Goal: Transaction & Acquisition: Book appointment/travel/reservation

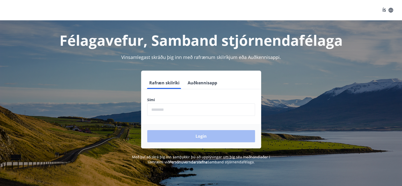
click at [125, 123] on div "Rafræn skilríki Auðkennisapp Sími ​ Login" at bounding box center [201, 110] width 354 height 78
click at [180, 114] on input "phone" at bounding box center [201, 109] width 108 height 12
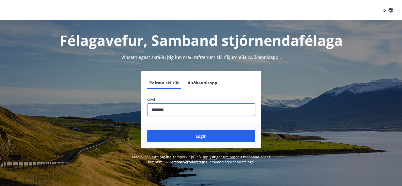
type input "********"
click at [147, 130] on button "Login" at bounding box center [201, 136] width 108 height 12
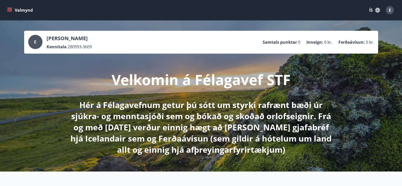
click at [11, 10] on icon "menu" at bounding box center [10, 10] width 6 height 1
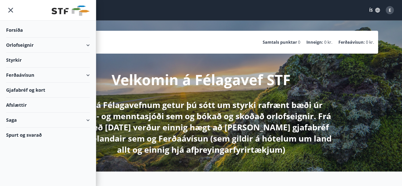
click at [58, 51] on div "Orlofseignir" at bounding box center [48, 45] width 84 height 15
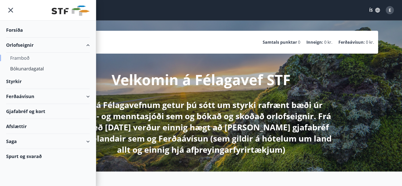
click at [59, 58] on div "Framboð" at bounding box center [48, 58] width 76 height 11
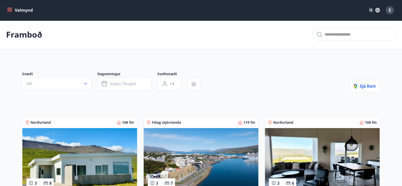
click at [11, 10] on icon "menu" at bounding box center [10, 10] width 6 height 1
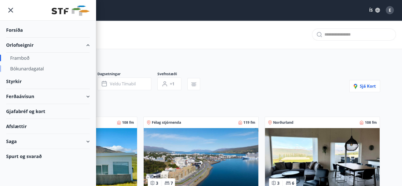
click at [25, 68] on div "Bókunardagatal" at bounding box center [48, 68] width 76 height 11
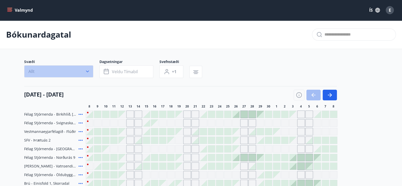
click at [55, 75] on button "Allt" at bounding box center [58, 71] width 69 height 12
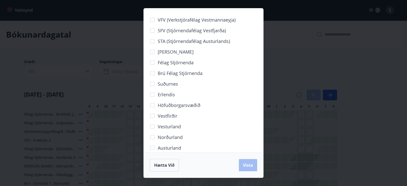
click at [177, 106] on span "Höfuðborgarsvæðið" at bounding box center [179, 105] width 43 height 7
click at [252, 167] on span "Vista" at bounding box center [248, 165] width 10 height 6
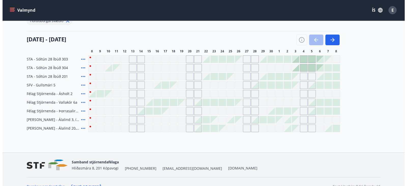
scroll to position [76, 0]
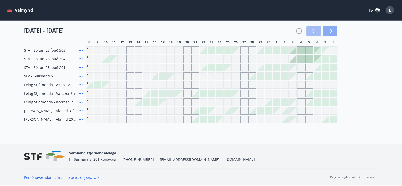
click at [326, 36] on button "button" at bounding box center [330, 31] width 14 height 11
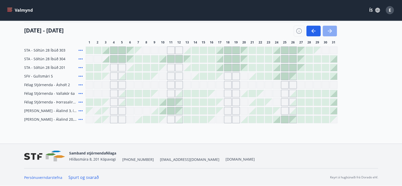
click at [326, 36] on button "button" at bounding box center [330, 31] width 14 height 11
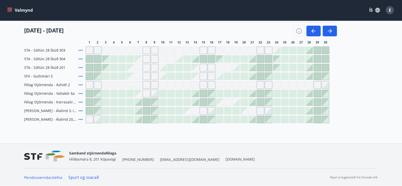
click at [261, 112] on div "Gráir dagar eru ekki bókanlegir" at bounding box center [261, 111] width 8 height 8
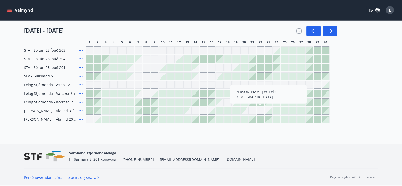
click at [81, 57] on icon at bounding box center [81, 59] width 6 height 6
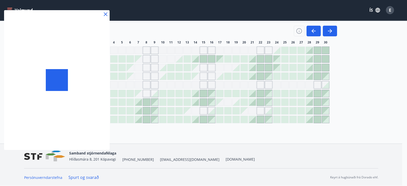
click at [80, 59] on div at bounding box center [57, 80] width 106 height 140
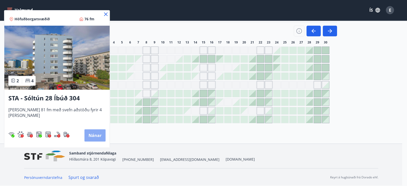
click at [84, 135] on button "Nánar" at bounding box center [94, 135] width 21 height 12
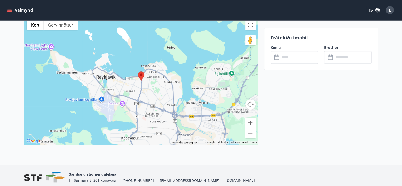
scroll to position [674, 0]
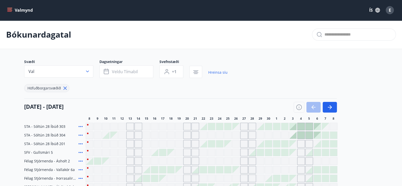
scroll to position [10, 0]
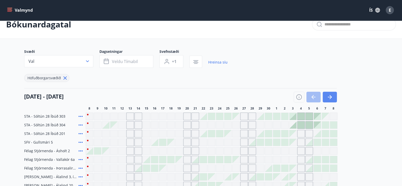
click at [330, 95] on icon "button" at bounding box center [331, 97] width 2 height 4
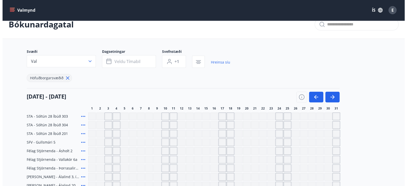
scroll to position [40, 0]
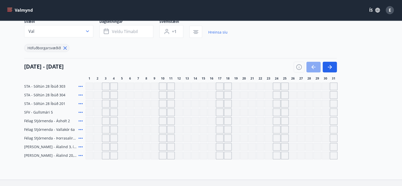
click at [312, 64] on icon "button" at bounding box center [313, 67] width 6 height 6
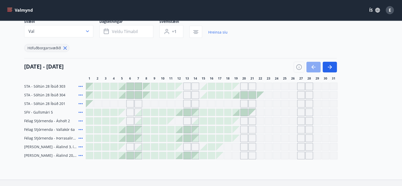
click at [312, 64] on icon "button" at bounding box center [313, 67] width 6 height 6
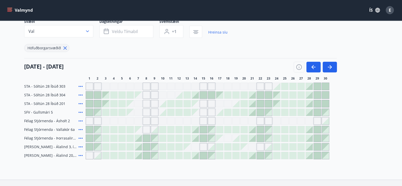
click at [82, 103] on icon at bounding box center [81, 103] width 4 height 1
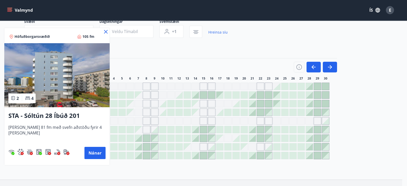
click at [103, 30] on icon at bounding box center [106, 32] width 6 height 6
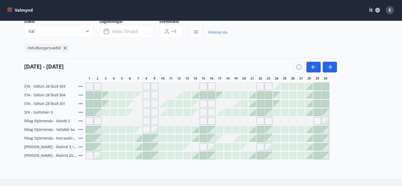
click at [83, 92] on icon at bounding box center [81, 95] width 6 height 6
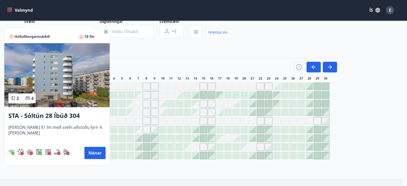
click at [103, 34] on icon at bounding box center [106, 32] width 6 height 6
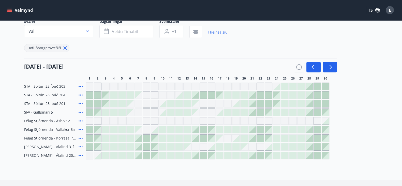
click at [81, 84] on icon at bounding box center [81, 86] width 6 height 6
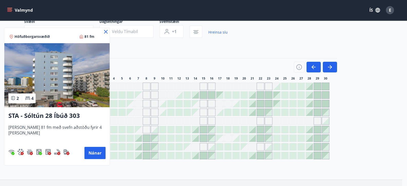
click at [103, 34] on icon at bounding box center [106, 32] width 6 height 6
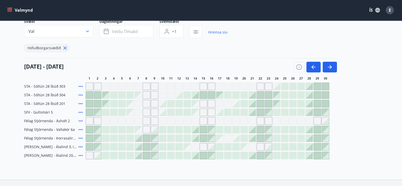
click at [80, 129] on icon at bounding box center [81, 129] width 4 height 1
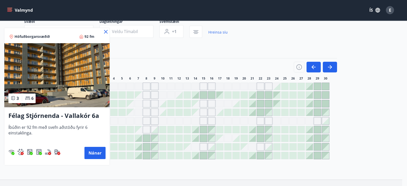
click at [254, 131] on div at bounding box center [203, 93] width 407 height 186
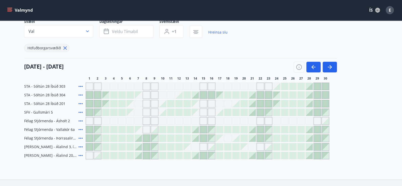
click at [254, 131] on div at bounding box center [252, 129] width 7 height 7
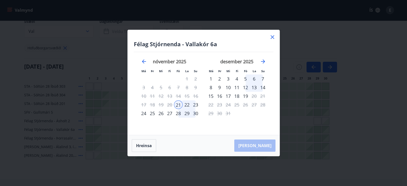
click at [197, 104] on div "23" at bounding box center [195, 104] width 9 height 9
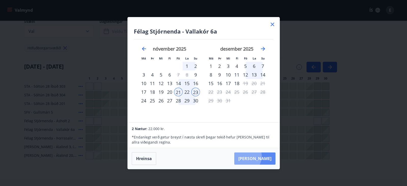
click at [259, 156] on button "[PERSON_NAME]" at bounding box center [254, 159] width 41 height 12
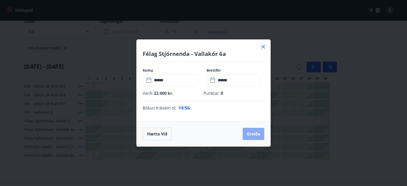
click at [255, 134] on button "Greiða" at bounding box center [254, 134] width 22 height 12
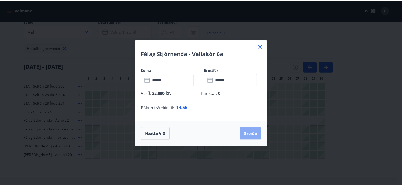
scroll to position [1, 0]
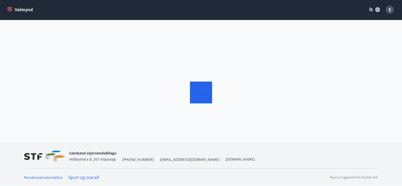
click at [255, 134] on div at bounding box center [201, 92] width 402 height 186
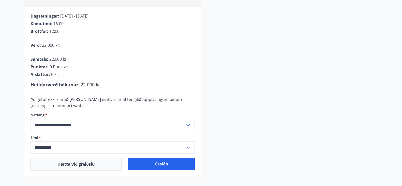
scroll to position [108, 0]
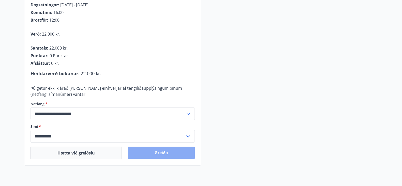
click at [170, 147] on button "Greiða" at bounding box center [161, 153] width 67 height 12
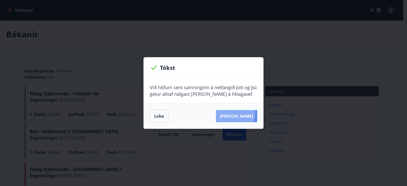
click at [243, 113] on button "Sjá samning" at bounding box center [236, 116] width 41 height 12
